Goal: Information Seeking & Learning: Find specific fact

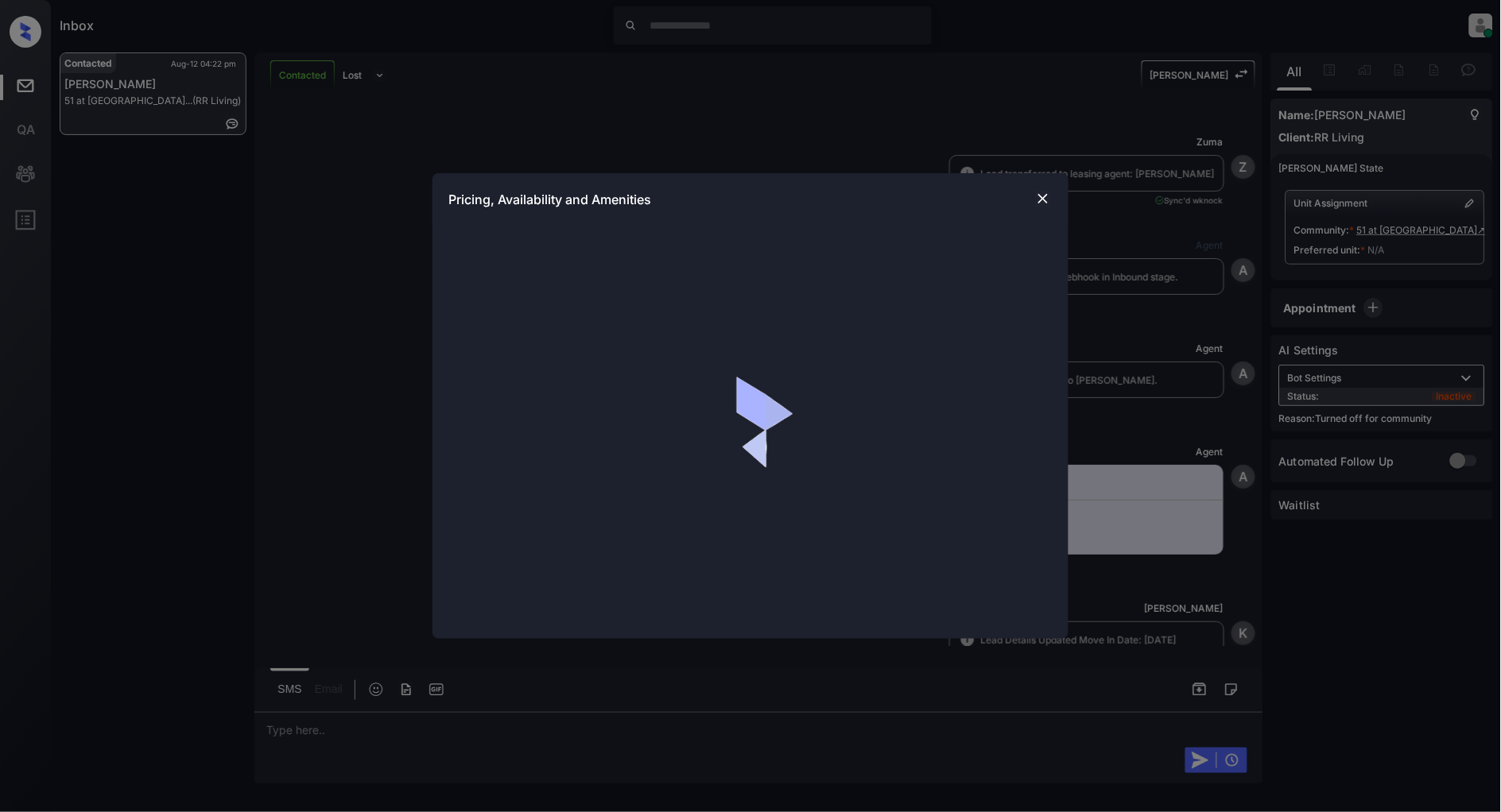
scroll to position [2044, 0]
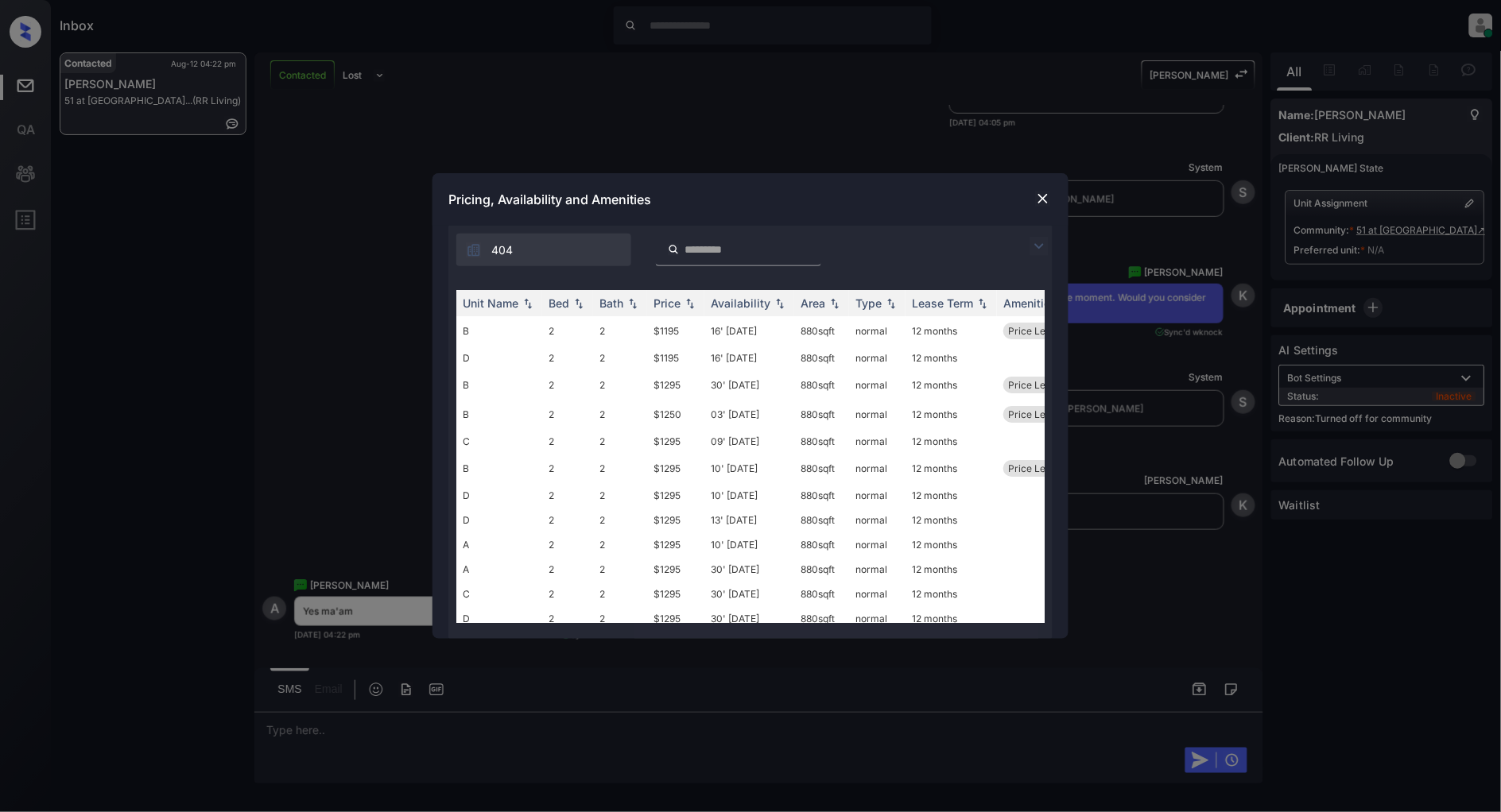
click at [1031, 243] on img at bounding box center [1038, 246] width 19 height 19
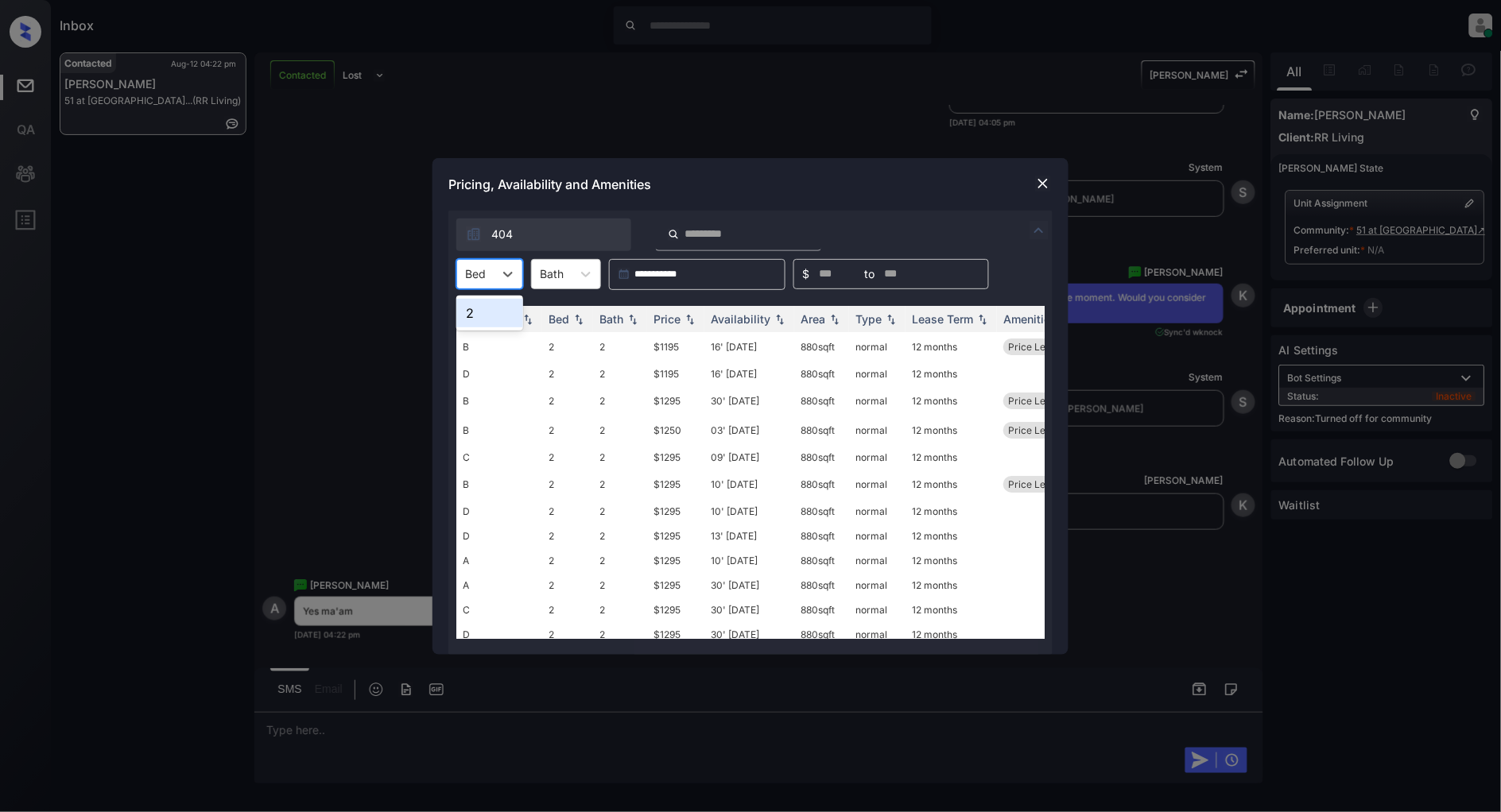
click at [488, 264] on div "Bed" at bounding box center [475, 274] width 37 height 23
click at [477, 312] on div "2" at bounding box center [490, 313] width 66 height 28
click at [698, 319] on img at bounding box center [690, 318] width 16 height 11
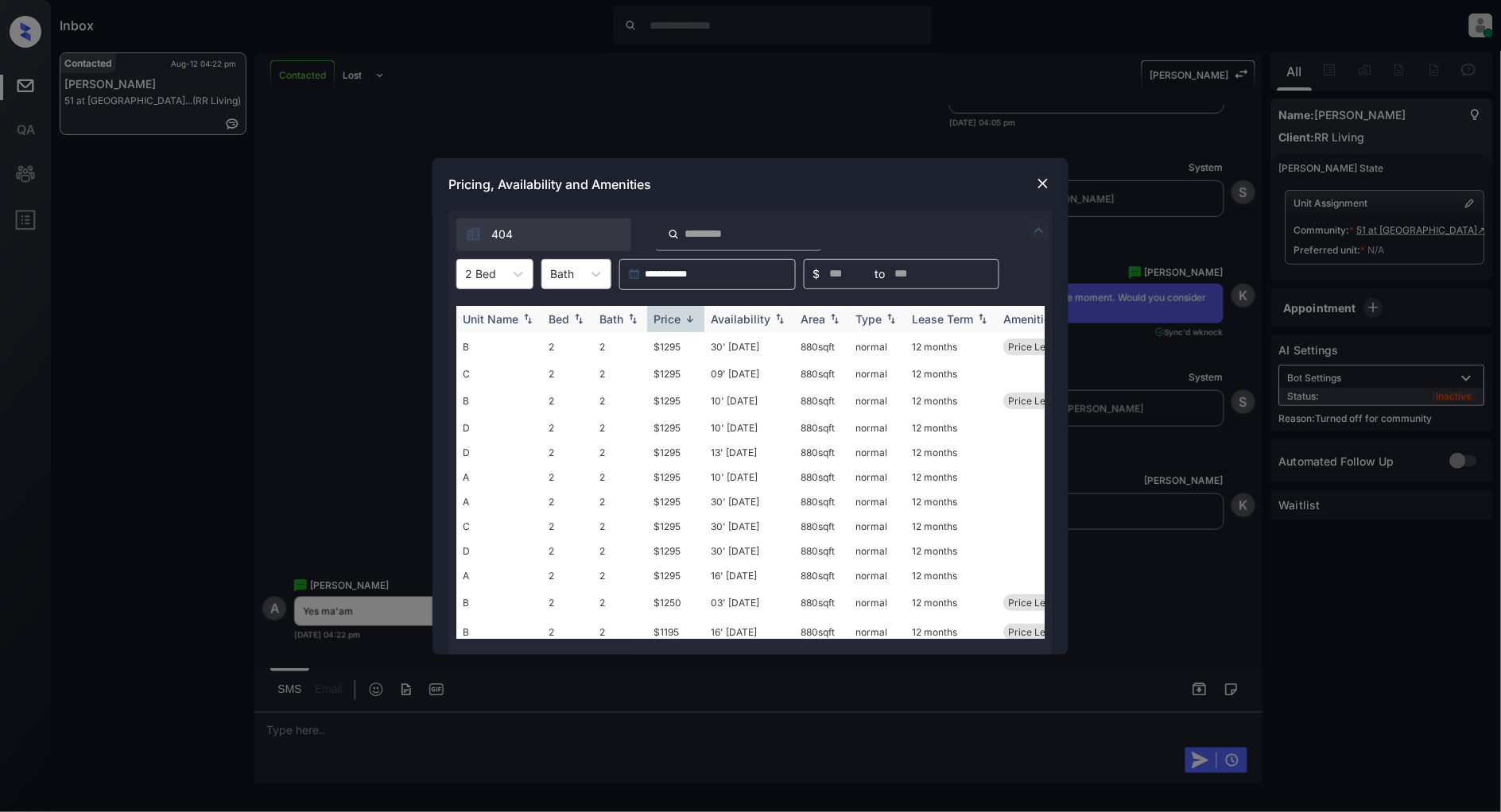
click at [697, 319] on img at bounding box center [690, 319] width 16 height 12
drag, startPoint x: 694, startPoint y: 339, endPoint x: 623, endPoint y: 343, distance: 71.1
click at [623, 343] on tr "B 2 2 $1195 16' [DATE] 880 sqft normal 12 months Price Leader" at bounding box center [871, 347] width 830 height 29
copy tr "$1195"
click at [1039, 188] on img at bounding box center [1042, 183] width 16 height 16
